Goal: Find contact information: Find contact information

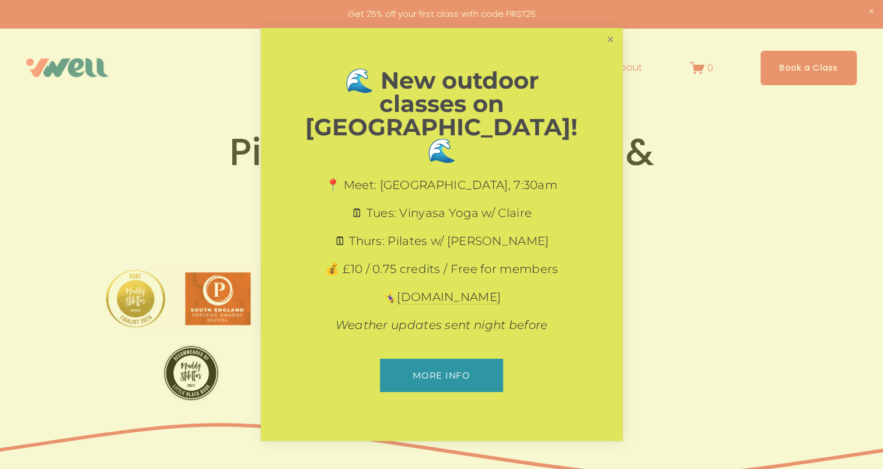
click at [606, 50] on link "Close" at bounding box center [610, 40] width 20 height 20
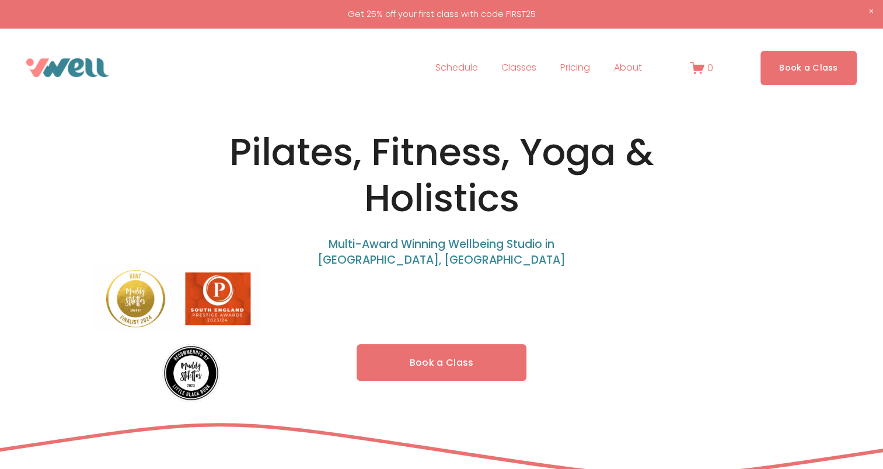
click at [0, 0] on span "Our Team" at bounding box center [0, 0] width 0 height 0
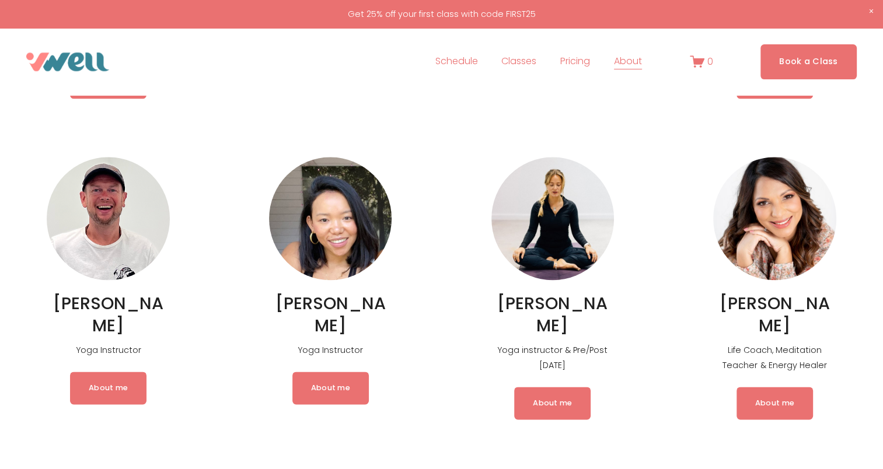
scroll to position [1354, 0]
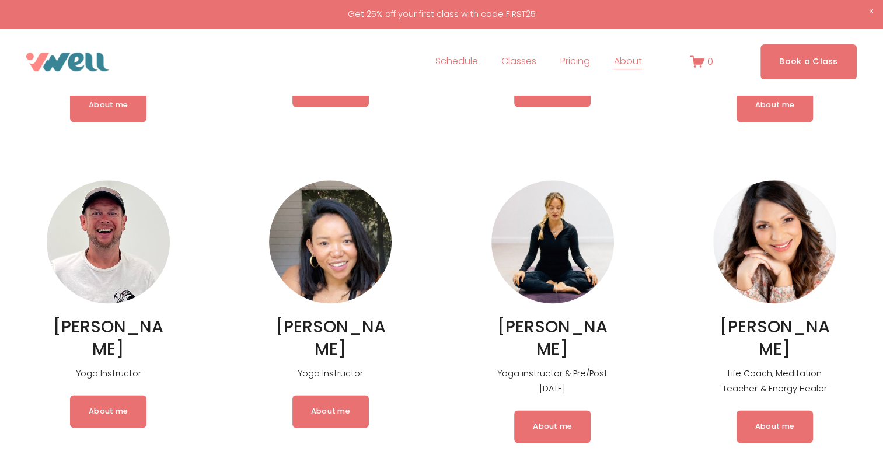
click at [777, 410] on link "About me" at bounding box center [774, 426] width 76 height 33
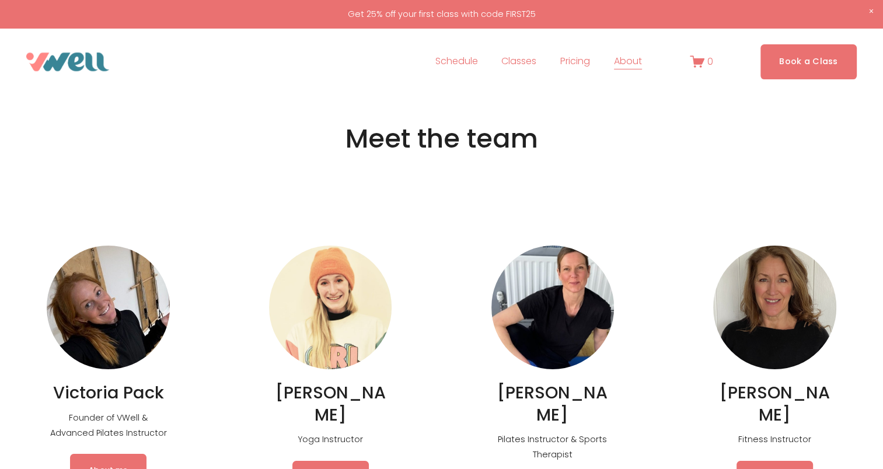
scroll to position [0, 0]
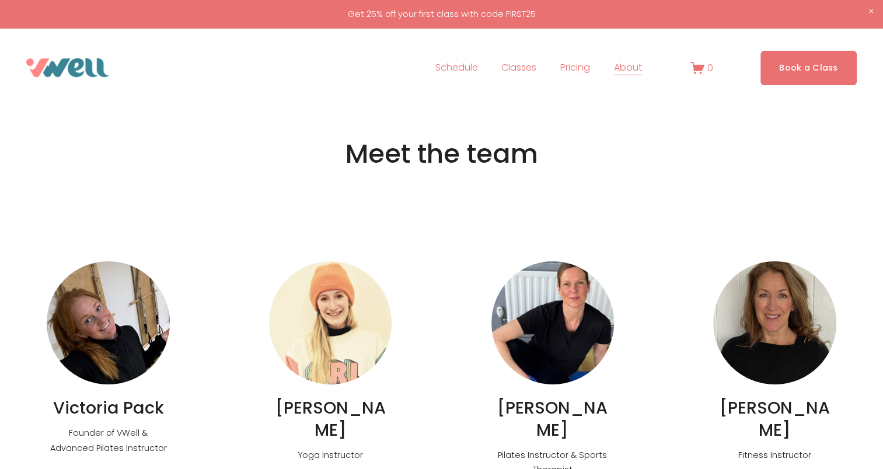
click at [142, 336] on img at bounding box center [108, 322] width 123 height 123
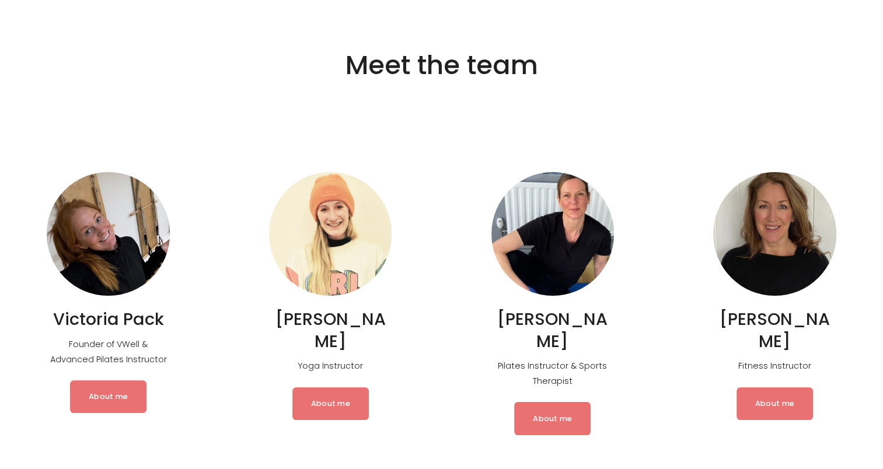
scroll to position [93, 0]
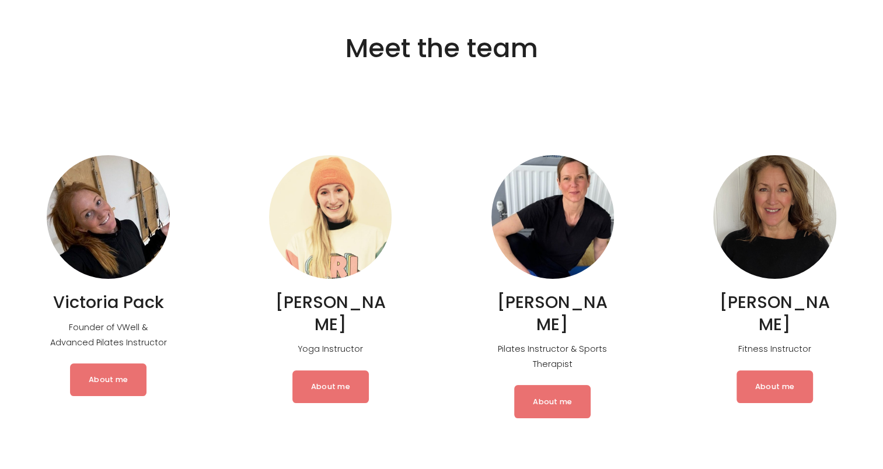
click at [112, 389] on link "About me" at bounding box center [108, 380] width 76 height 33
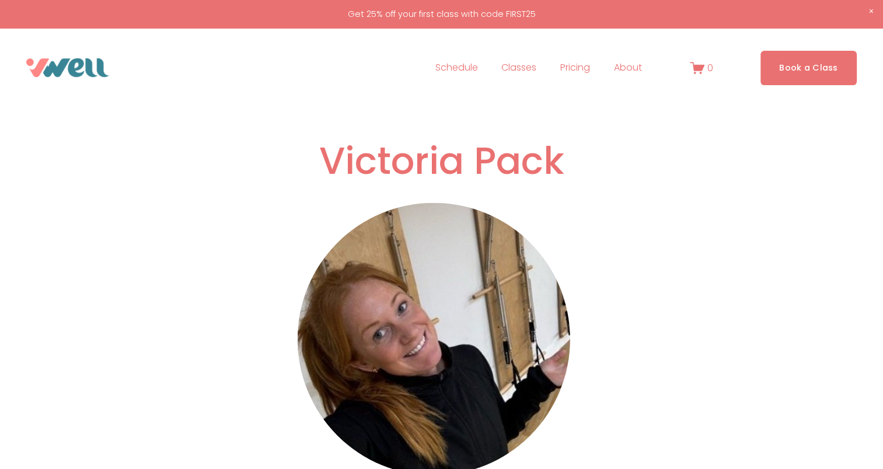
click at [872, 6] on span "Close Announcement" at bounding box center [870, 11] width 23 height 23
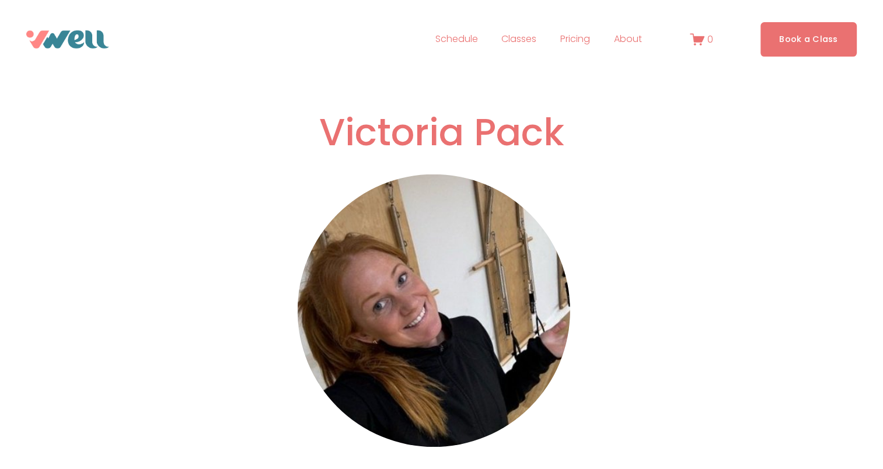
click at [0, 0] on span "The Studio" at bounding box center [0, 0] width 0 height 0
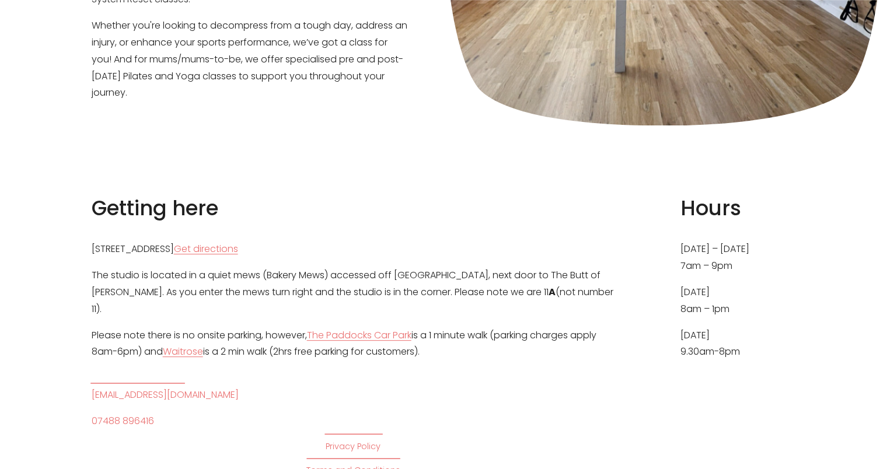
scroll to position [443, 0]
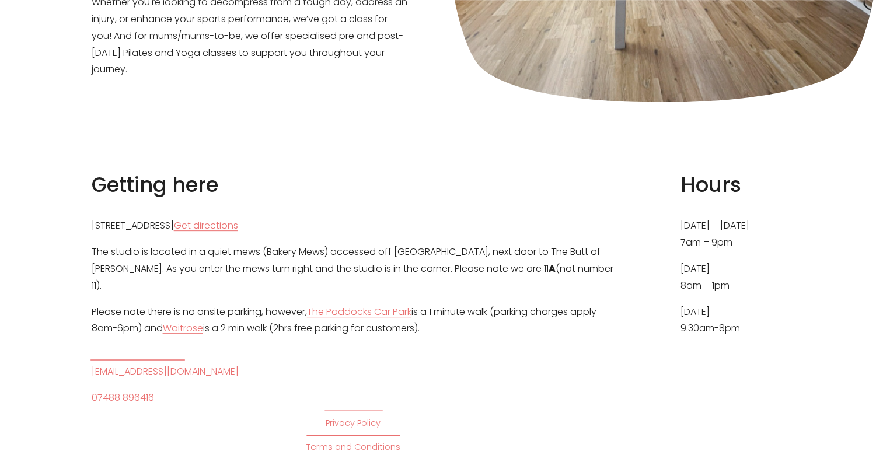
click at [175, 364] on link "[EMAIL_ADDRESS][DOMAIN_NAME]" at bounding box center [165, 372] width 147 height 17
